Goal: Information Seeking & Learning: Learn about a topic

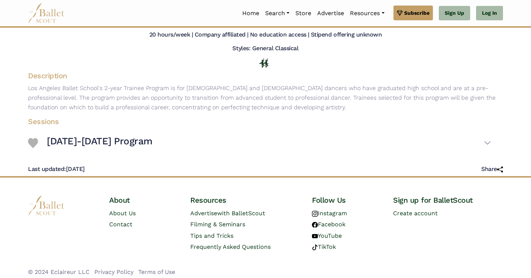
scroll to position [79, 0]
click at [485, 148] on button "[DATE]-[DATE] Program" at bounding box center [269, 142] width 445 height 21
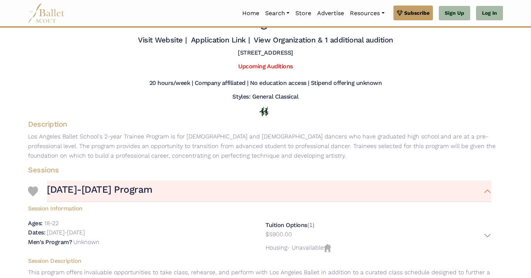
scroll to position [25, 0]
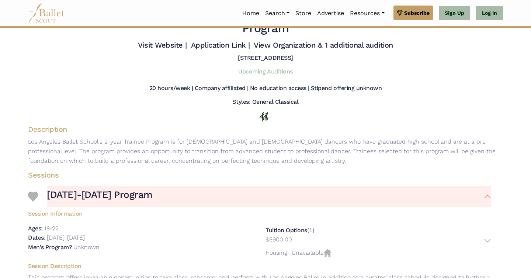
click at [287, 75] on link "Upcoming Auditions" at bounding box center [265, 71] width 54 height 7
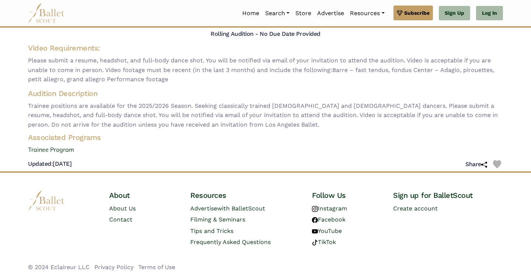
scroll to position [52, 0]
click at [66, 152] on link "Trainee Program" at bounding box center [265, 150] width 487 height 10
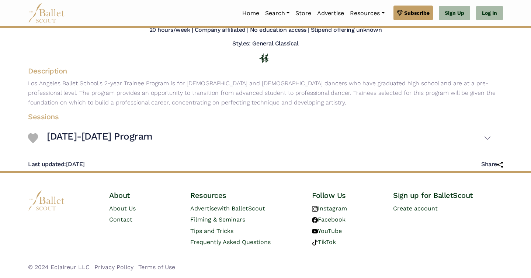
scroll to position [90, 0]
click at [491, 135] on button "[DATE]-[DATE] Program" at bounding box center [269, 137] width 445 height 21
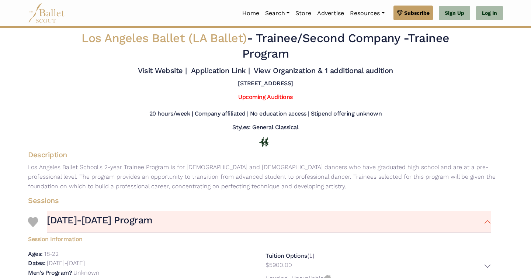
scroll to position [0, 0]
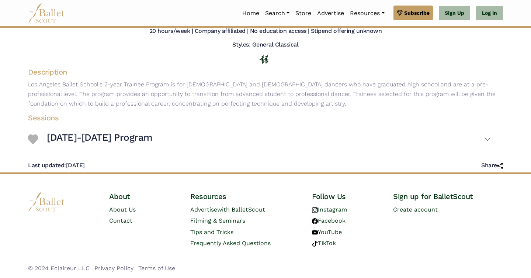
scroll to position [82, 0]
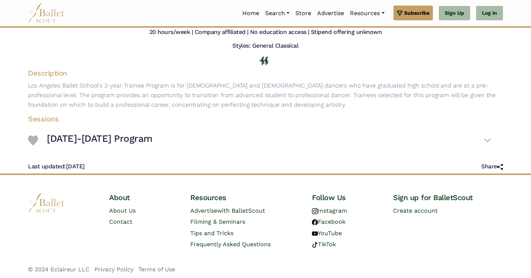
click at [488, 148] on button "[DATE]-[DATE] Program" at bounding box center [269, 140] width 445 height 21
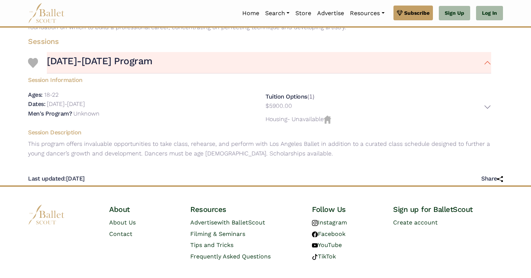
scroll to position [170, 0]
